Goal: Find specific page/section: Find specific page/section

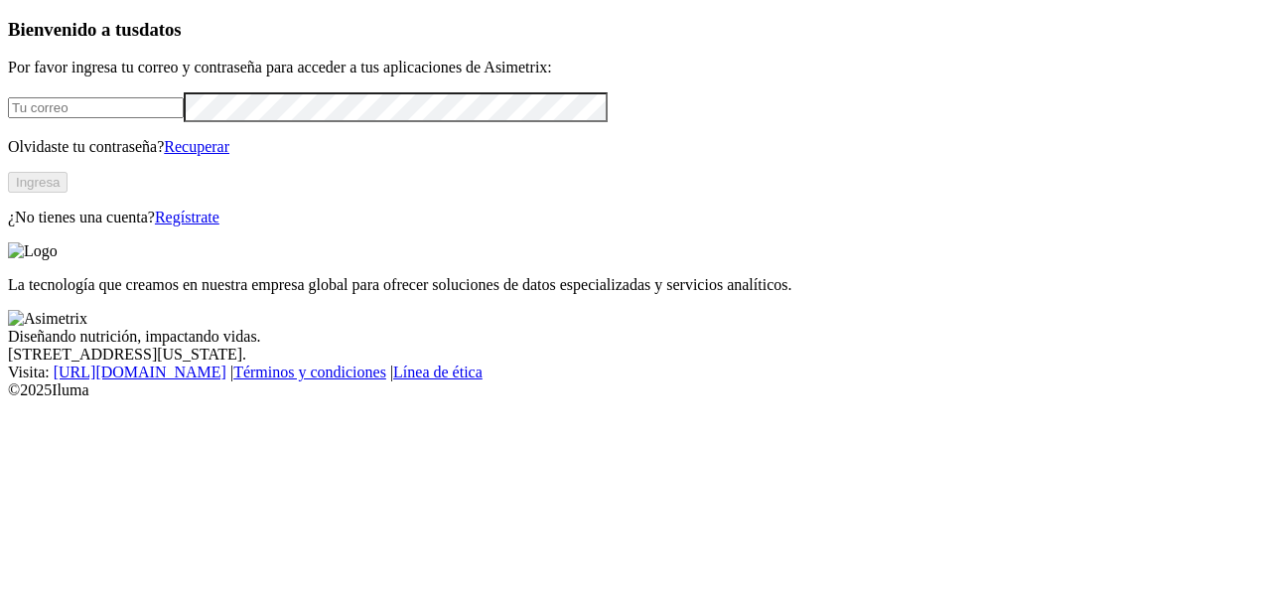
type input "[PERSON_NAME][EMAIL_ADDRESS][PERSON_NAME][DOMAIN_NAME]"
click at [68, 193] on button "Ingresa" at bounding box center [38, 182] width 60 height 21
